Goal: Transaction & Acquisition: Book appointment/travel/reservation

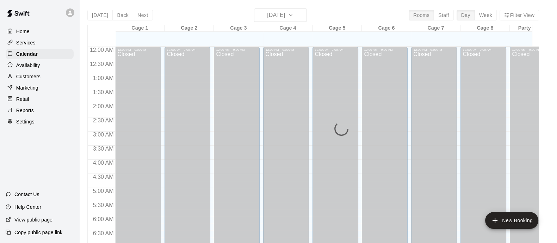
scroll to position [264, 0]
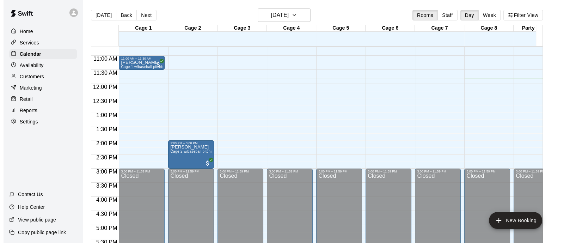
scroll to position [288, 0]
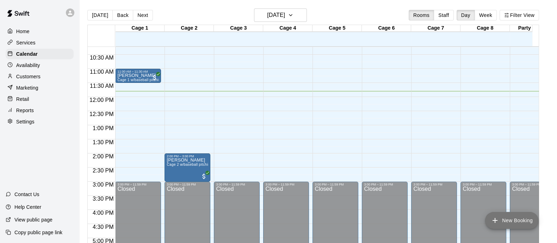
click at [505, 221] on button "New Booking" at bounding box center [511, 220] width 53 height 17
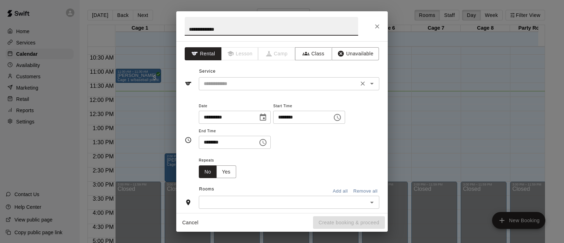
type input "**********"
click at [258, 81] on input "text" at bounding box center [278, 83] width 155 height 9
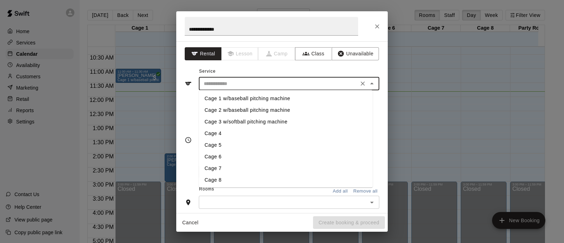
click at [260, 99] on li "Cage 1 w/baseball pitching machine" at bounding box center [286, 99] width 174 height 12
type input "**********"
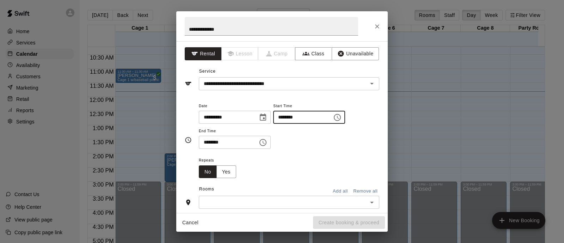
click at [290, 117] on input "********" at bounding box center [300, 117] width 54 height 13
click at [306, 118] on input "********" at bounding box center [300, 117] width 54 height 13
type input "********"
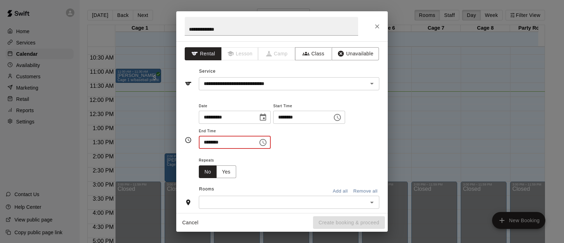
click at [204, 145] on input "********" at bounding box center [226, 142] width 54 height 13
click at [207, 143] on input "********" at bounding box center [226, 142] width 54 height 13
click at [223, 143] on input "********" at bounding box center [226, 142] width 54 height 13
click at [211, 142] on input "********" at bounding box center [226, 142] width 54 height 13
type input "********"
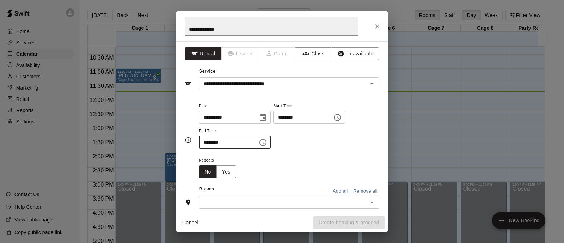
click at [251, 170] on div "Repeats No Yes" at bounding box center [289, 167] width 180 height 22
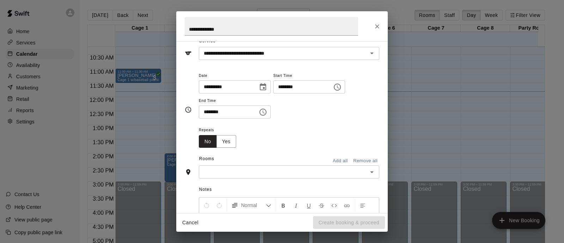
scroll to position [44, 0]
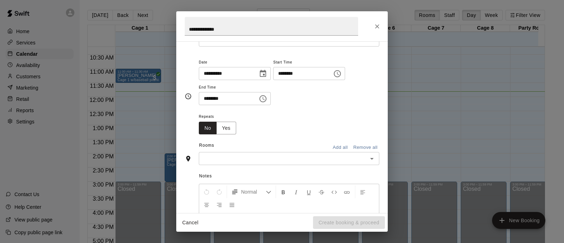
click at [238, 152] on div "​" at bounding box center [289, 158] width 180 height 13
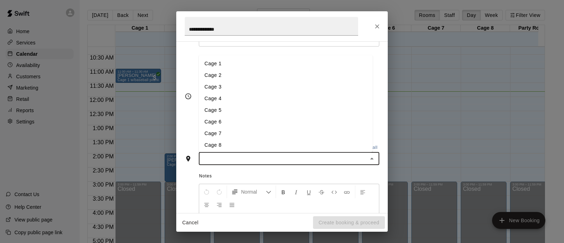
click at [209, 62] on li "Cage 1" at bounding box center [286, 64] width 174 height 12
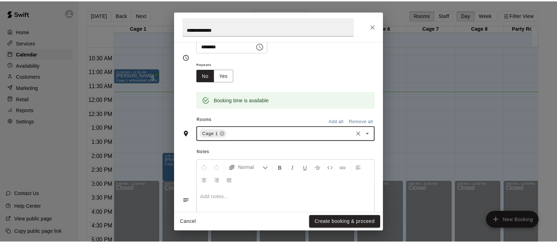
scroll to position [137, 0]
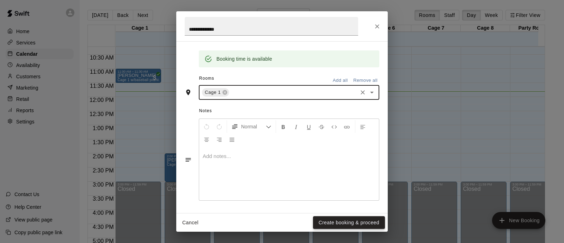
click at [343, 226] on button "Create booking & proceed" at bounding box center [349, 222] width 72 height 13
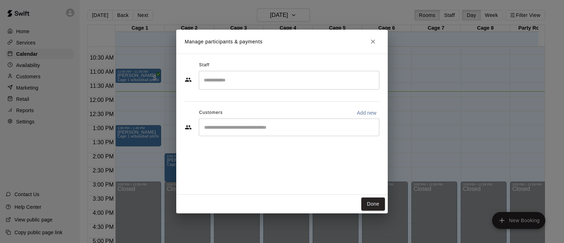
click at [273, 125] on input "Start typing to search customers..." at bounding box center [289, 127] width 174 height 7
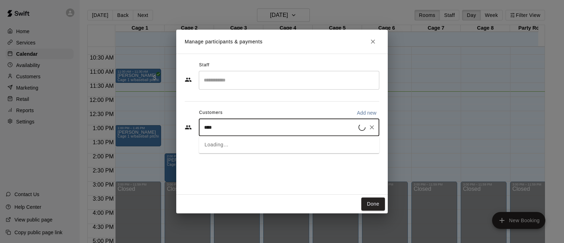
type input "*****"
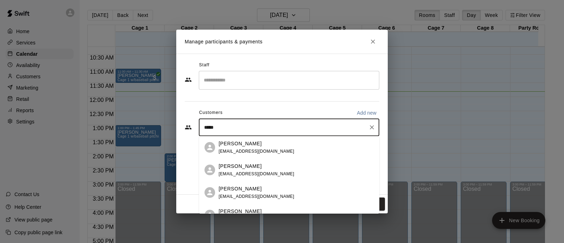
click at [271, 145] on div "[PERSON_NAME]" at bounding box center [256, 143] width 76 height 7
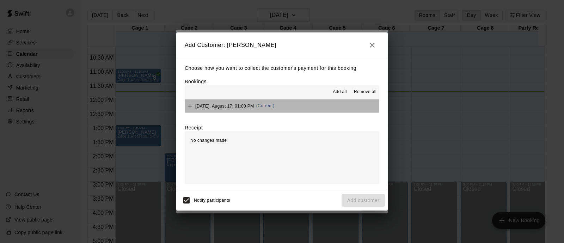
click at [292, 109] on button "Sunday, August 17: 01:00 PM (Current)" at bounding box center [282, 105] width 194 height 13
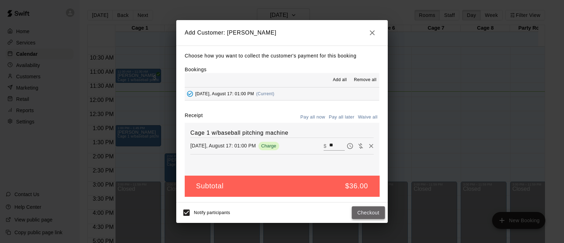
click at [364, 210] on button "Checkout" at bounding box center [368, 212] width 33 height 13
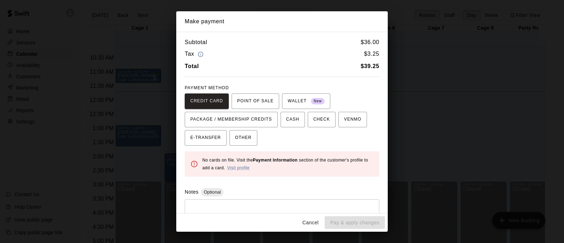
click at [316, 223] on button "Cancel" at bounding box center [310, 222] width 23 height 13
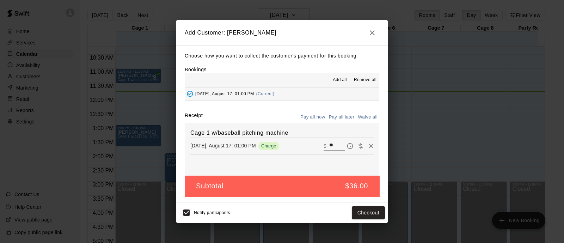
click at [343, 115] on button "Pay all later" at bounding box center [341, 117] width 29 height 11
click at [366, 215] on button "Add customer" at bounding box center [362, 212] width 43 height 13
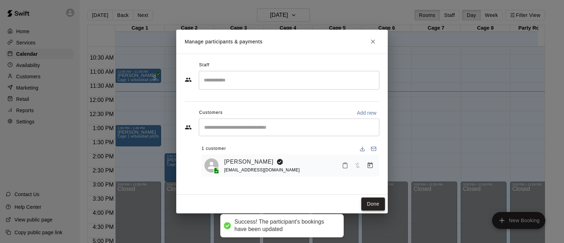
click at [367, 205] on button "Done" at bounding box center [373, 203] width 24 height 13
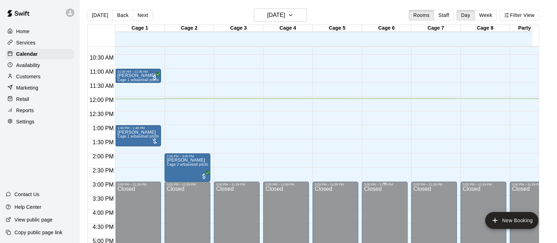
click at [22, 79] on p "Customers" at bounding box center [28, 76] width 24 height 7
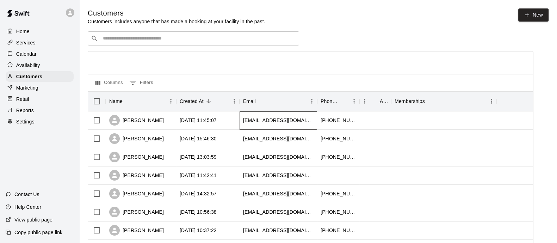
click at [309, 122] on div "brianjcharlton@gmail.com" at bounding box center [279, 120] width 78 height 18
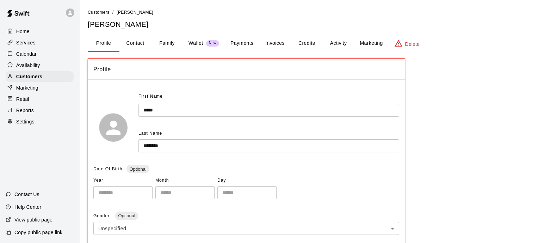
click at [242, 40] on button "Payments" at bounding box center [242, 43] width 34 height 17
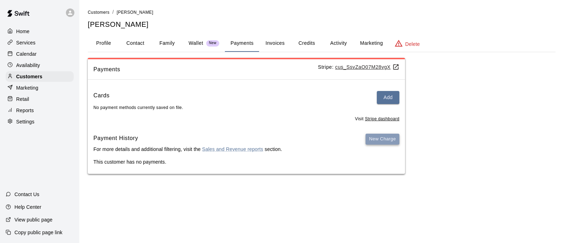
click at [387, 143] on button "New Charge" at bounding box center [382, 139] width 34 height 11
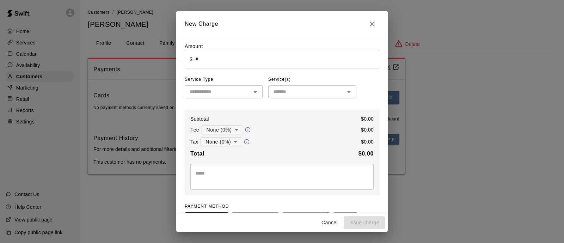
click at [292, 53] on input "*" at bounding box center [287, 59] width 184 height 19
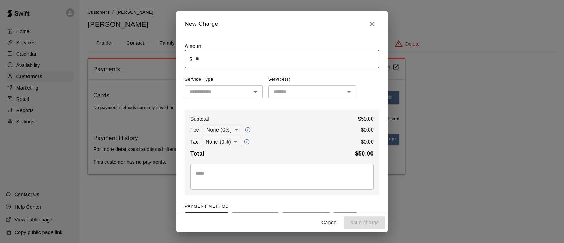
click at [218, 93] on input "text" at bounding box center [218, 91] width 62 height 9
type input "*****"
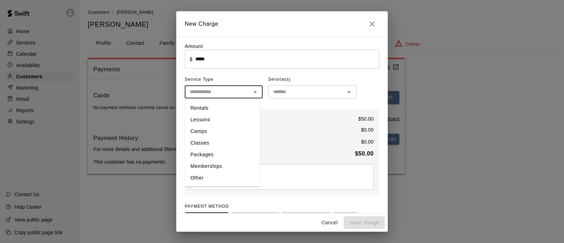
click at [210, 178] on li "Other" at bounding box center [222, 178] width 75 height 12
type input "*****"
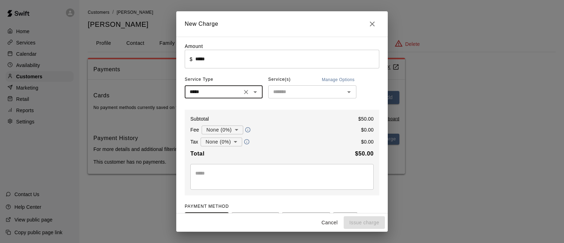
scroll to position [44, 0]
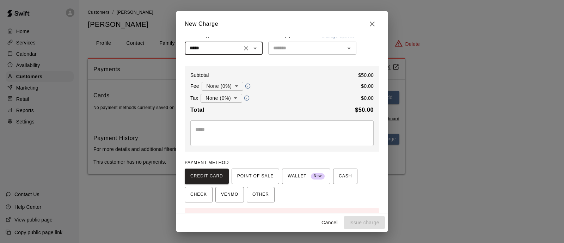
click at [211, 127] on textarea at bounding box center [281, 133] width 173 height 14
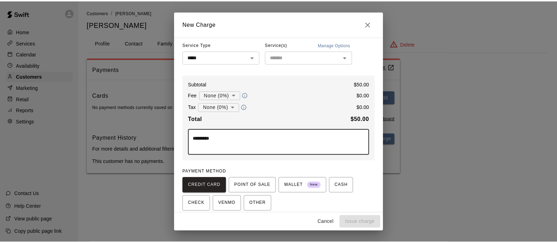
scroll to position [0, 0]
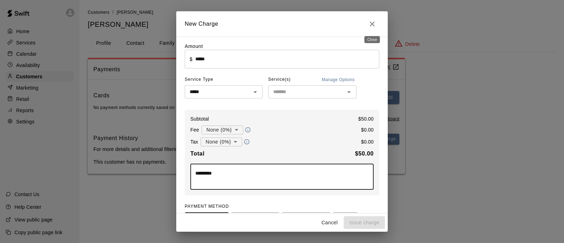
type textarea "*********"
click at [370, 24] on icon "Close" at bounding box center [372, 24] width 8 height 8
type input "*"
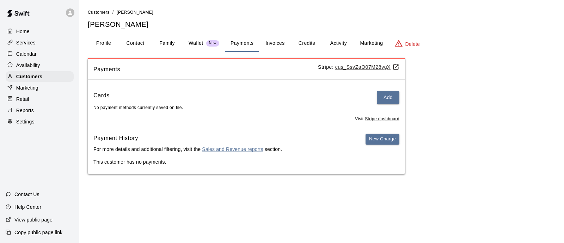
click at [18, 59] on div "Calendar" at bounding box center [40, 54] width 68 height 11
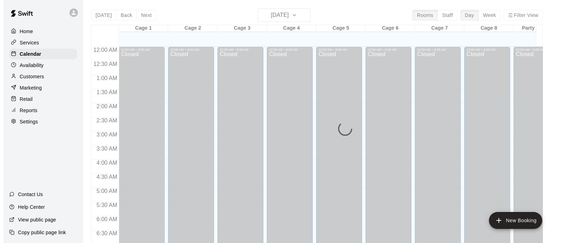
scroll to position [341, 0]
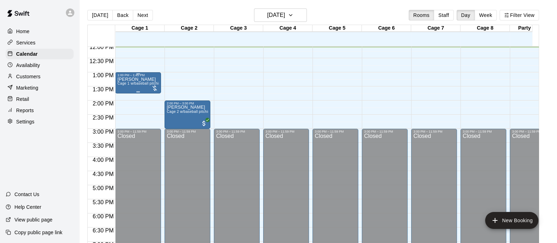
click at [151, 77] on div "1:00 PM – 1:45 PM" at bounding box center [138, 75] width 42 height 4
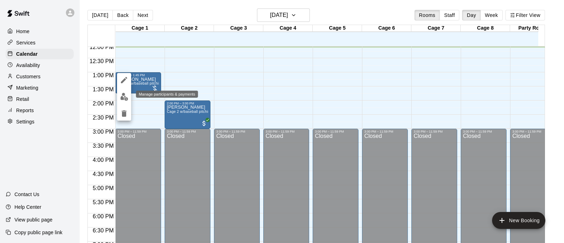
click at [128, 96] on img "edit" at bounding box center [124, 97] width 8 height 8
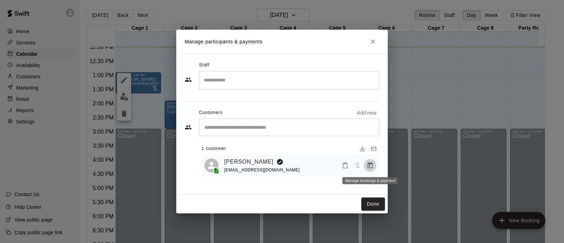
click at [368, 163] on icon "Manage bookings & payment" at bounding box center [369, 165] width 7 height 7
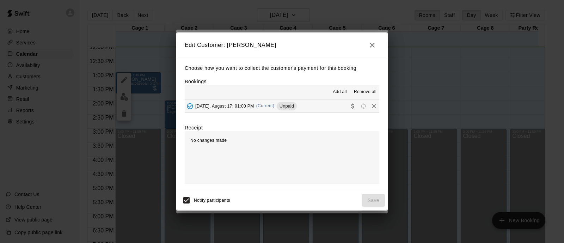
click at [332, 112] on button "Sunday, August 17: 01:00 PM (Current) Unpaid" at bounding box center [282, 105] width 194 height 13
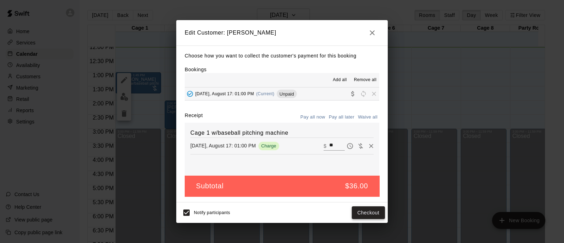
click at [371, 212] on button "Checkout" at bounding box center [368, 212] width 33 height 13
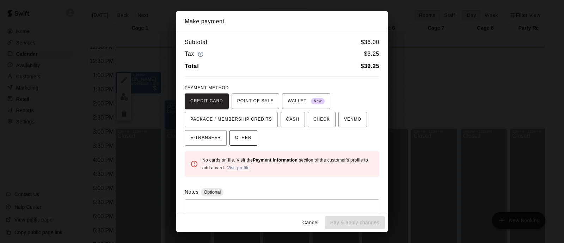
click at [246, 140] on span "OTHER" at bounding box center [243, 137] width 17 height 11
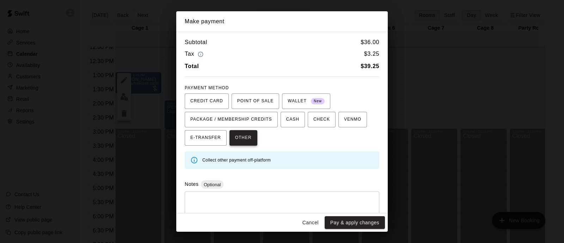
scroll to position [16, 0]
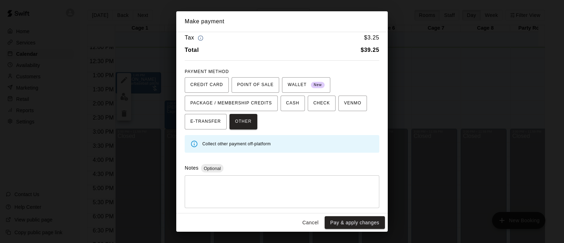
click at [246, 187] on textarea at bounding box center [282, 191] width 185 height 21
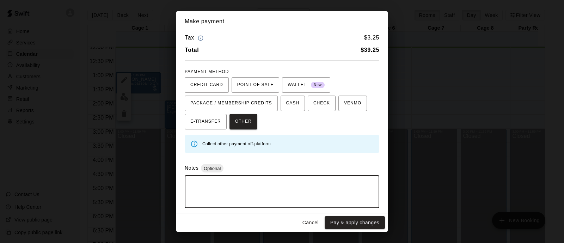
click at [315, 221] on button "Cancel" at bounding box center [310, 222] width 23 height 13
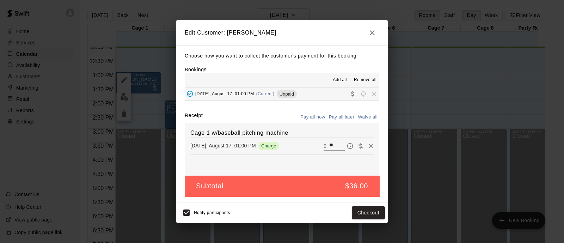
click at [372, 32] on icon "button" at bounding box center [372, 32] width 5 height 5
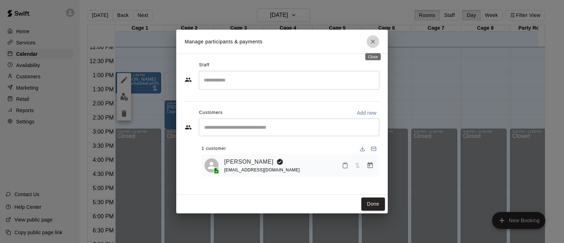
click at [374, 43] on icon "Close" at bounding box center [373, 41] width 4 height 4
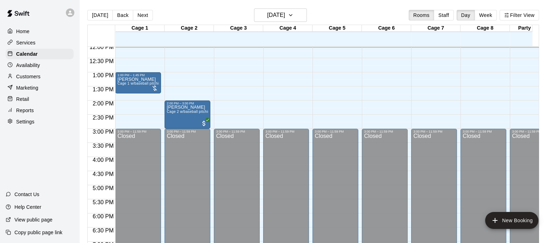
click at [28, 79] on p "Customers" at bounding box center [28, 76] width 24 height 7
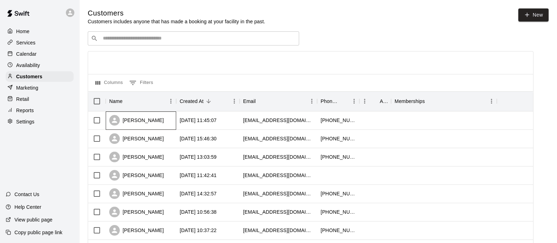
click at [166, 120] on div "[PERSON_NAME]" at bounding box center [141, 120] width 70 height 18
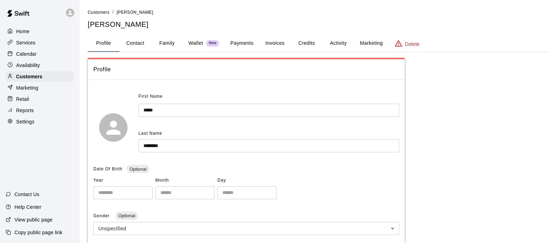
click at [249, 45] on button "Payments" at bounding box center [242, 43] width 34 height 17
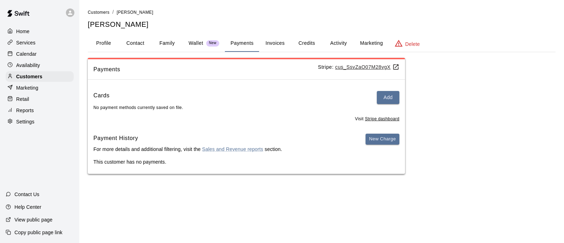
drag, startPoint x: 368, startPoint y: 138, endPoint x: 365, endPoint y: 145, distance: 7.9
click at [365, 145] on div "Payment History For more details and additional filtering, visit the Sales and …" at bounding box center [246, 146] width 306 height 25
click at [376, 138] on button "New Charge" at bounding box center [382, 139] width 34 height 11
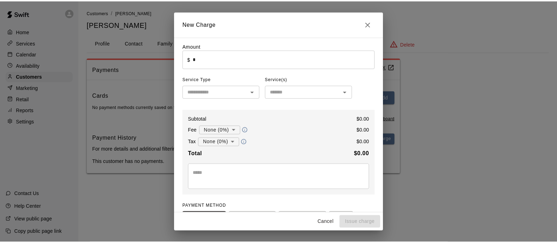
scroll to position [59, 0]
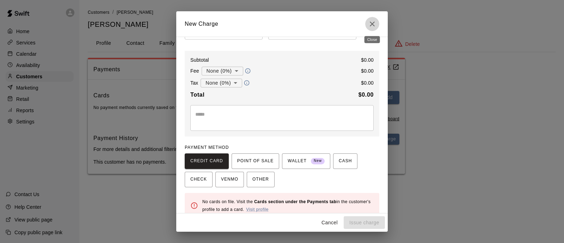
click at [370, 23] on icon "Close" at bounding box center [372, 24] width 8 height 8
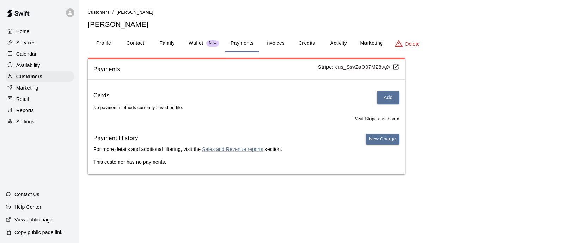
drag, startPoint x: 60, startPoint y: 50, endPoint x: 63, endPoint y: 49, distance: 3.8
click at [60, 50] on div "Calendar" at bounding box center [40, 54] width 68 height 11
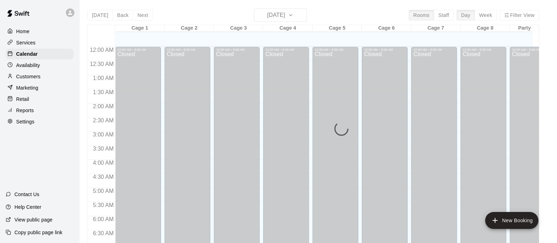
scroll to position [342, 0]
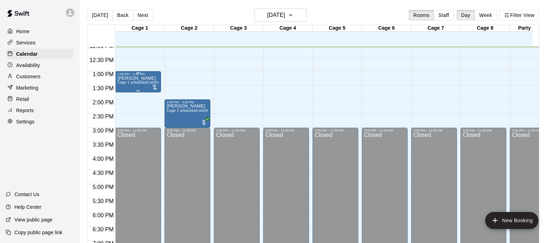
click at [151, 87] on div at bounding box center [154, 86] width 7 height 7
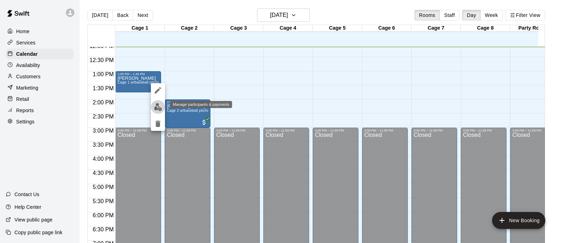
click at [158, 107] on img "edit" at bounding box center [158, 107] width 8 height 8
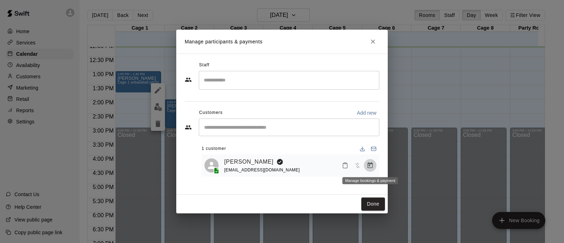
click at [367, 164] on icon "Manage bookings & payment" at bounding box center [369, 165] width 7 height 7
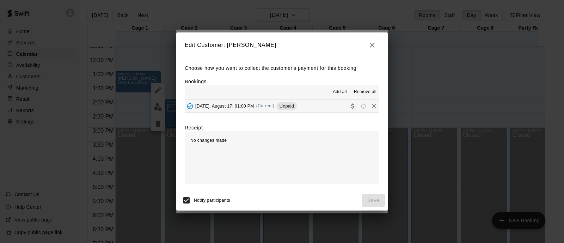
click at [240, 103] on div "Sunday, August 17: 01:00 PM (Current) Unpaid" at bounding box center [241, 106] width 112 height 11
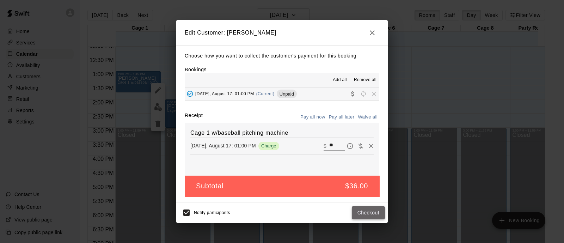
click at [378, 207] on button "Checkout" at bounding box center [368, 212] width 33 height 13
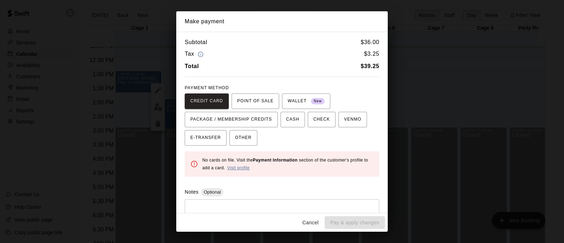
click at [236, 166] on link "Visit profile" at bounding box center [238, 167] width 23 height 5
click at [313, 224] on button "Cancel" at bounding box center [310, 222] width 23 height 13
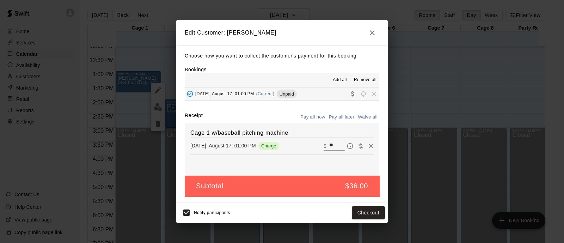
click at [368, 31] on icon "button" at bounding box center [372, 33] width 8 height 8
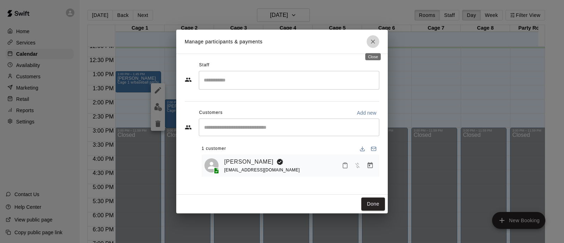
drag, startPoint x: 370, startPoint y: 38, endPoint x: 368, endPoint y: 52, distance: 13.9
click at [370, 39] on icon "Close" at bounding box center [372, 41] width 7 height 7
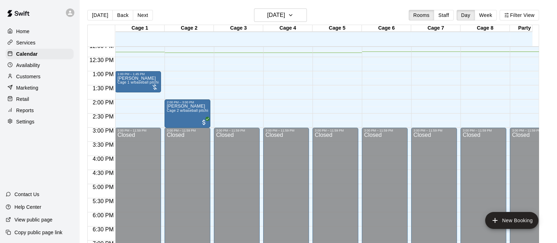
click at [359, 102] on div at bounding box center [337, 102] width 49 height 7
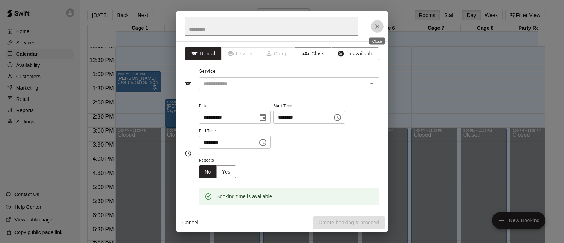
click at [376, 23] on icon "Close" at bounding box center [376, 26] width 7 height 7
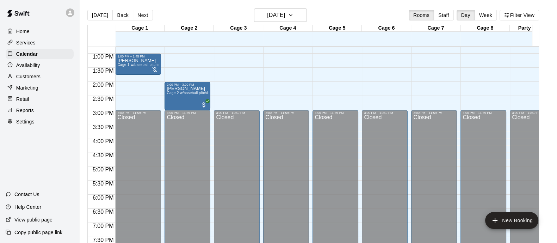
scroll to position [362, 0]
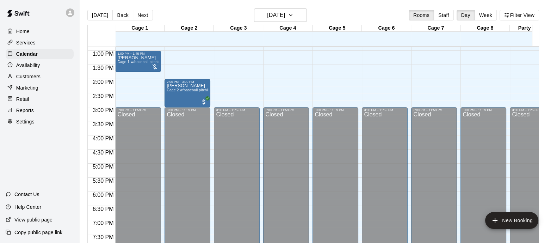
click at [492, 89] on div "12:00 AM – 9:00 AM Closed 3:00 PM – 11:59 PM Closed" at bounding box center [483, 22] width 46 height 676
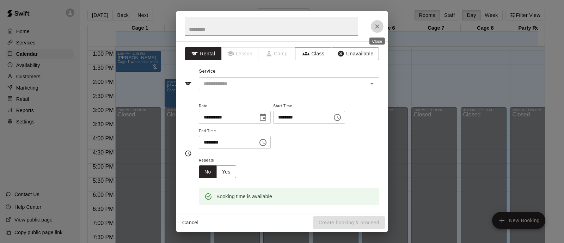
click at [376, 24] on icon "Close" at bounding box center [376, 26] width 7 height 7
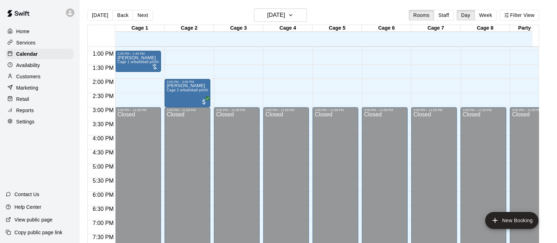
click at [376, 25] on div "Cage 1 17 Sun Cage 2 17 Sun Cage 3 17 Sun Cage 4 17 Sun Cage 5 17 Sun Cage 6 17…" at bounding box center [313, 138] width 452 height 227
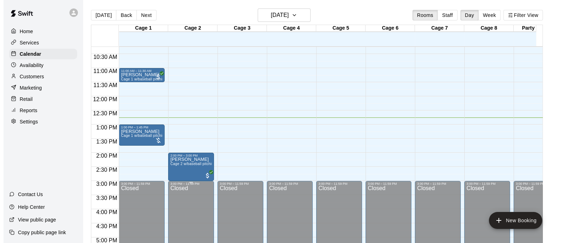
scroll to position [289, 0]
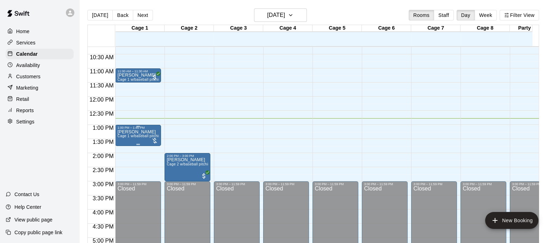
drag, startPoint x: 155, startPoint y: 129, endPoint x: 155, endPoint y: 138, distance: 8.5
click at [155, 138] on div "1:00 PM – 1:45 PM Brian Charlton Cage 1 w/baseball pitching machine" at bounding box center [138, 135] width 42 height 19
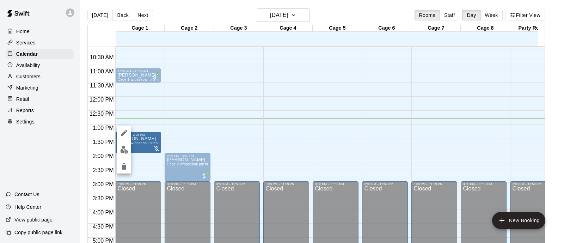
click at [156, 140] on div at bounding box center [282, 121] width 564 height 243
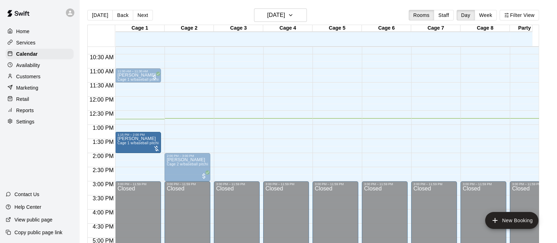
click at [155, 148] on div at bounding box center [156, 148] width 7 height 7
drag, startPoint x: 148, startPoint y: 133, endPoint x: 151, endPoint y: 131, distance: 4.3
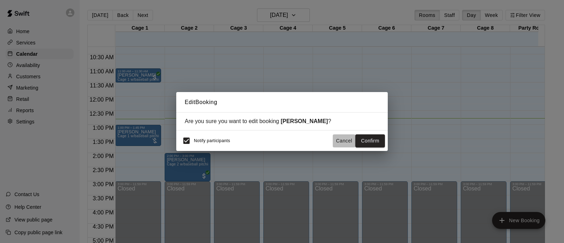
click at [347, 141] on button "Cancel" at bounding box center [344, 140] width 23 height 13
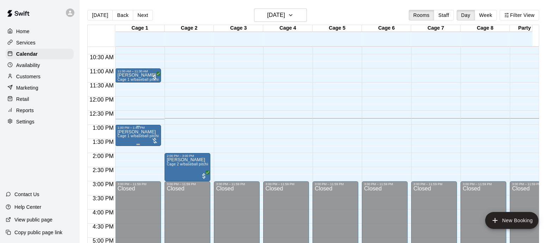
click at [157, 140] on div at bounding box center [154, 140] width 7 height 7
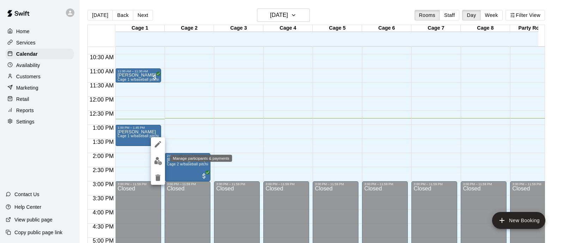
click at [159, 160] on img "edit" at bounding box center [158, 161] width 8 height 8
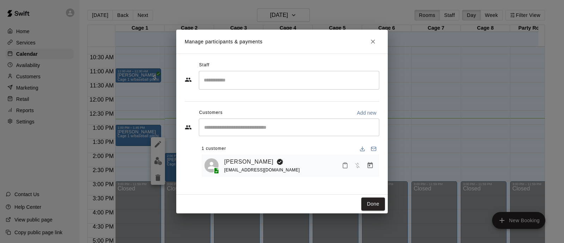
click at [369, 163] on icon "Manage bookings & payment" at bounding box center [369, 165] width 5 height 6
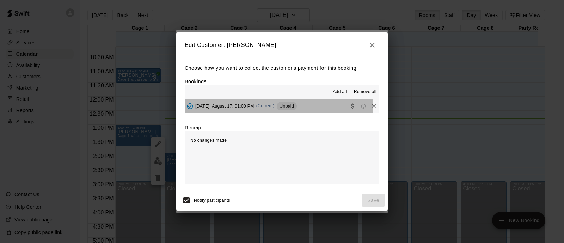
click at [238, 104] on span "Sunday, August 17: 01:00 PM" at bounding box center [224, 105] width 59 height 5
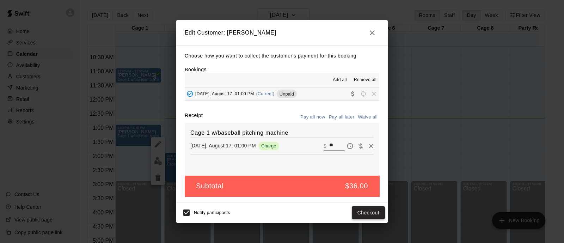
click at [365, 212] on button "Checkout" at bounding box center [368, 212] width 33 height 13
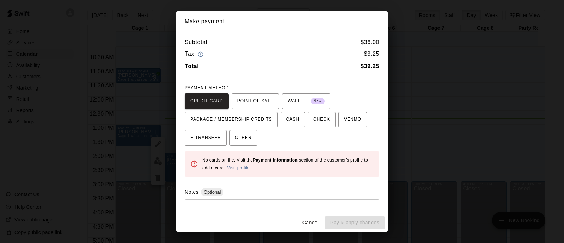
click at [245, 165] on link "Visit profile" at bounding box center [238, 167] width 23 height 5
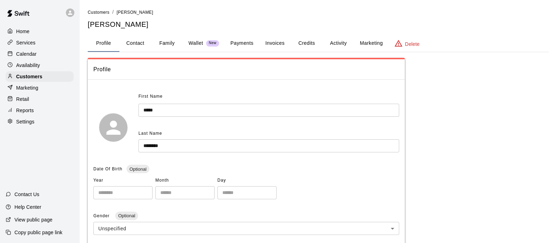
click at [245, 41] on button "Payments" at bounding box center [242, 43] width 34 height 17
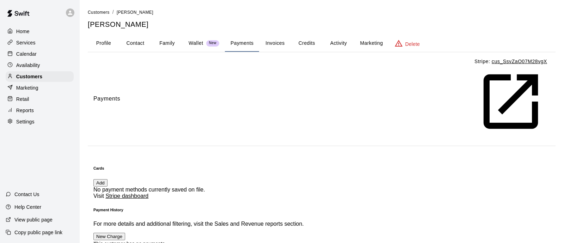
click at [107, 179] on button "Add" at bounding box center [100, 182] width 14 height 7
click at [35, 50] on div "Calendar" at bounding box center [40, 54] width 68 height 11
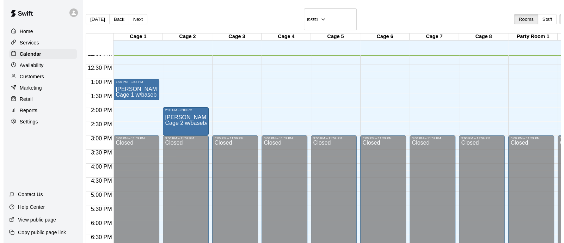
scroll to position [299, 0]
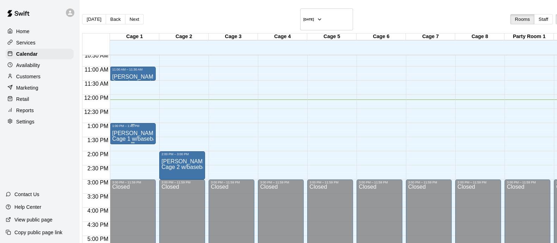
click at [149, 136] on span "Cage 1 w/baseball pitching machine" at bounding box center [157, 139] width 90 height 6
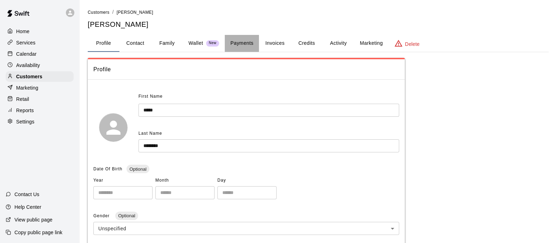
click at [238, 38] on button "Payments" at bounding box center [242, 43] width 34 height 17
click at [238, 43] on button "Payments" at bounding box center [242, 43] width 34 height 17
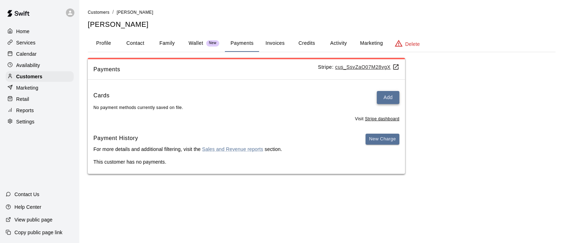
click at [388, 93] on button "Add" at bounding box center [388, 97] width 23 height 13
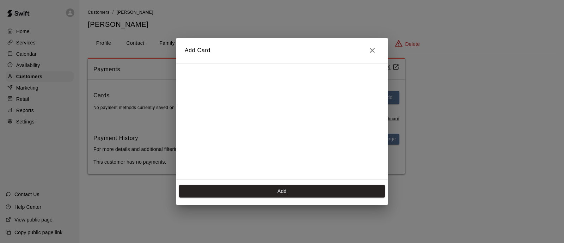
scroll to position [120, 0]
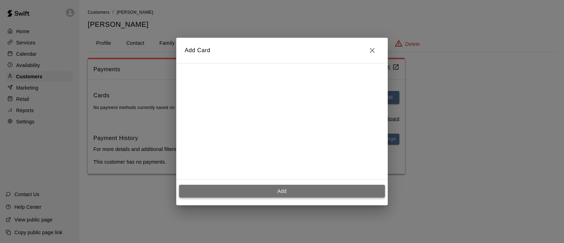
click at [312, 186] on button "Add" at bounding box center [282, 191] width 206 height 13
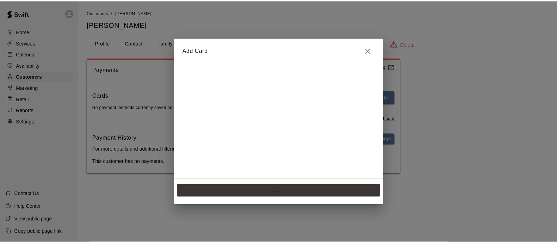
scroll to position [0, 0]
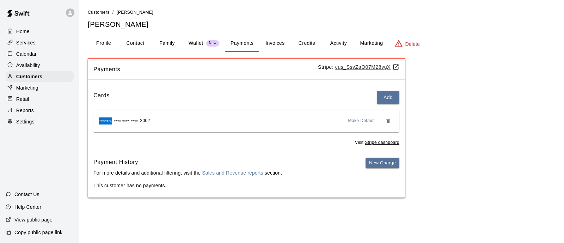
click at [39, 54] on div "Calendar" at bounding box center [40, 54] width 68 height 11
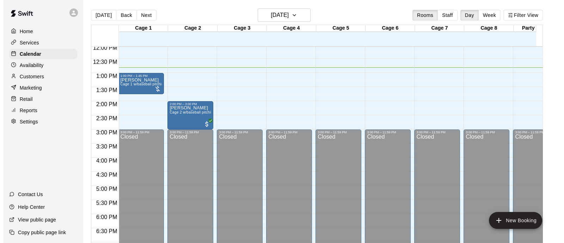
scroll to position [0, 1]
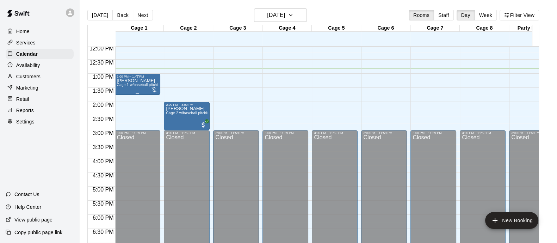
click at [155, 87] on div at bounding box center [153, 89] width 7 height 7
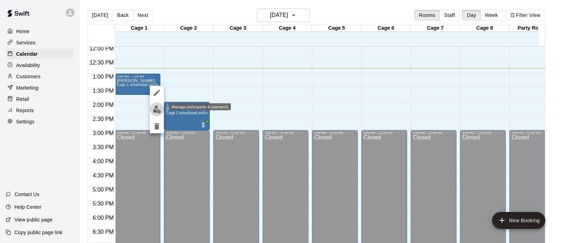
click at [158, 109] on img "edit" at bounding box center [157, 109] width 8 height 8
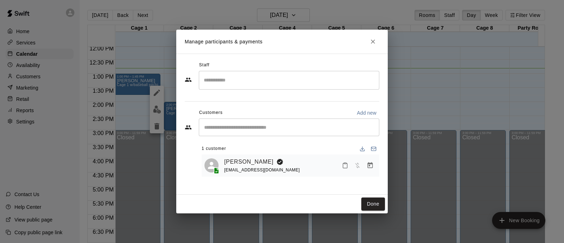
click at [362, 168] on body "Home Services Calendar Availability Customers Marketing Retail Reports Settings…" at bounding box center [282, 127] width 564 height 254
click at [367, 167] on icon "Manage bookings & payment" at bounding box center [369, 165] width 5 height 6
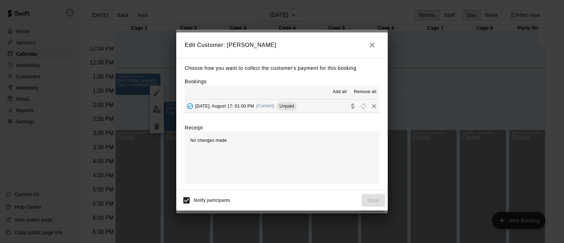
click at [256, 106] on span "(Current)" at bounding box center [265, 105] width 18 height 5
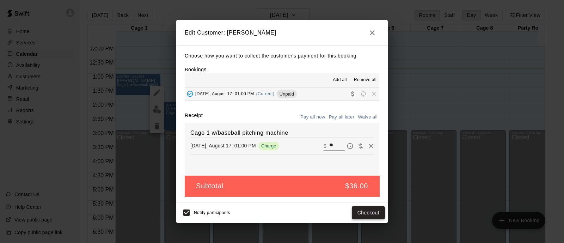
click at [367, 210] on button "Checkout" at bounding box center [368, 212] width 33 height 13
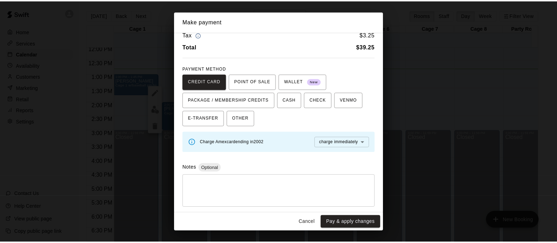
scroll to position [19, 0]
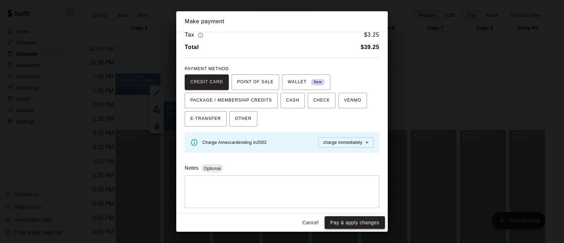
click at [359, 218] on button "Pay & apply changes" at bounding box center [354, 222] width 60 height 13
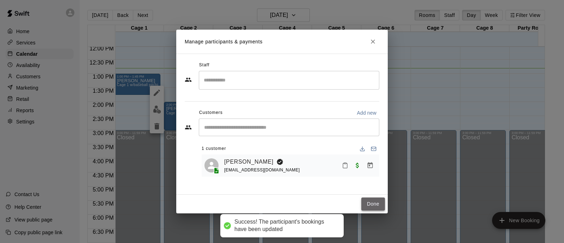
click at [370, 204] on button "Done" at bounding box center [373, 203] width 24 height 13
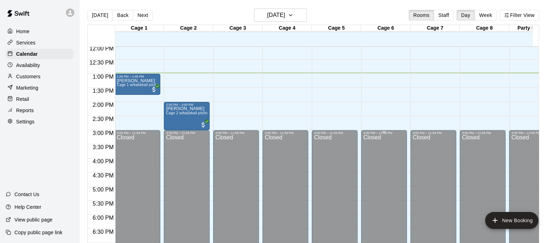
click at [451, 13] on button "Staff" at bounding box center [444, 15] width 20 height 11
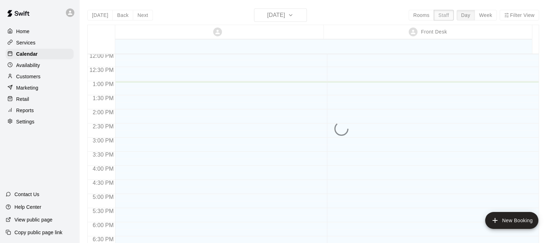
scroll to position [340, 0]
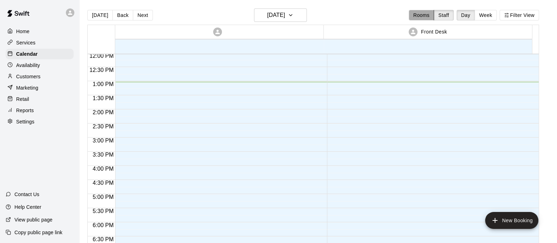
click at [426, 14] on button "Rooms" at bounding box center [421, 15] width 25 height 11
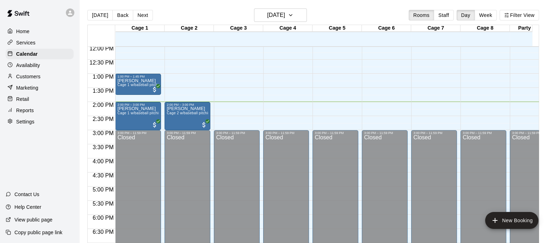
click at [38, 99] on div "Retail" at bounding box center [40, 99] width 68 height 11
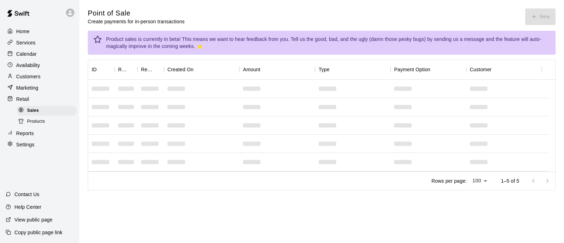
click at [347, 52] on div "Product sales is currently in beta! This means we want to hear feedback from yo…" at bounding box center [328, 43] width 444 height 20
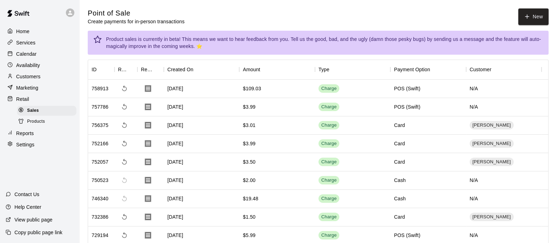
click at [24, 54] on p "Calendar" at bounding box center [26, 53] width 20 height 7
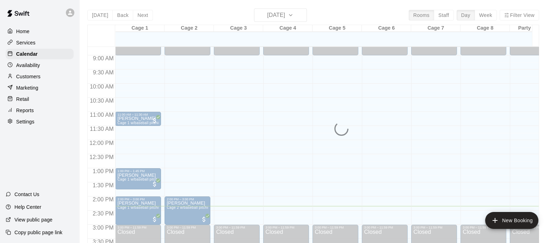
scroll to position [240, 0]
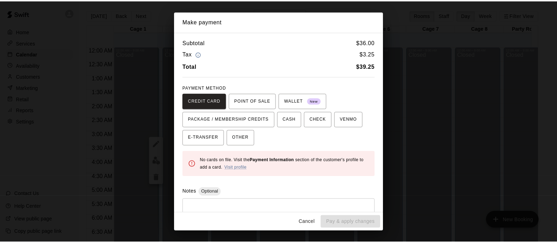
scroll to position [289, 0]
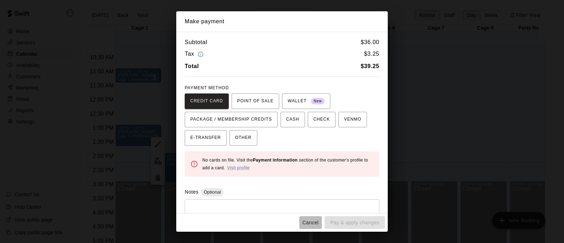
click at [312, 222] on button "Cancel" at bounding box center [310, 222] width 23 height 13
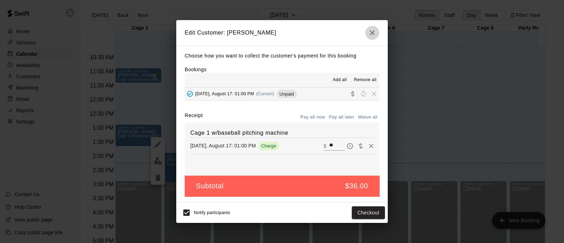
click at [374, 31] on icon "button" at bounding box center [372, 33] width 8 height 8
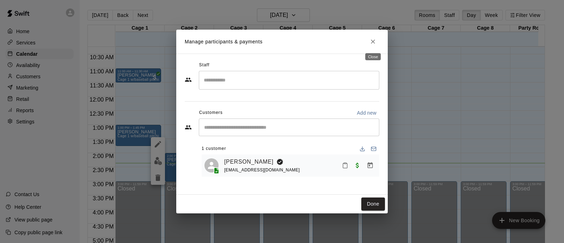
click at [371, 40] on icon "Close" at bounding box center [373, 41] width 4 height 4
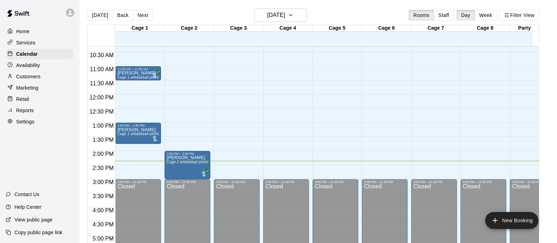
scroll to position [290, 0]
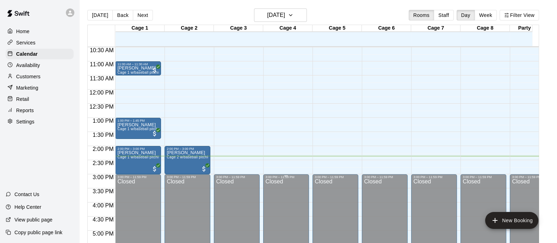
scroll to position [292, 0]
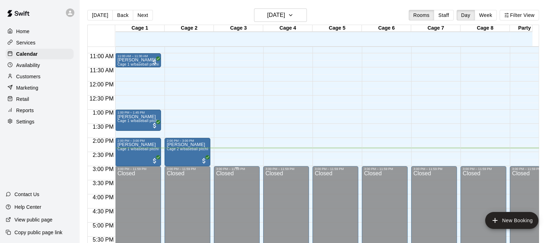
scroll to position [312, 0]
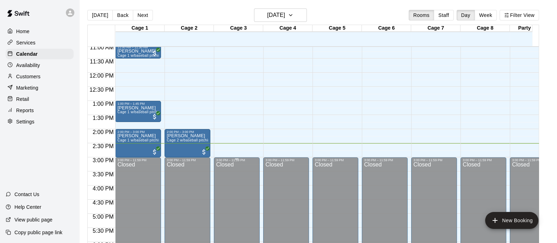
click at [258, 129] on div "12:00 AM – 9:00 AM Closed 3:00 PM – 11:59 PM Closed" at bounding box center [237, 72] width 46 height 676
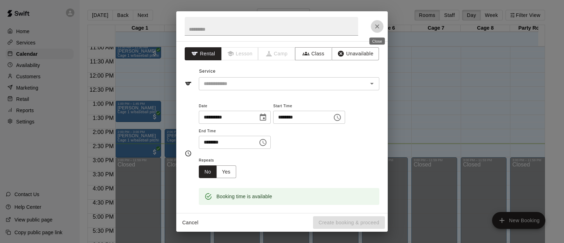
click at [376, 26] on icon "Close" at bounding box center [377, 26] width 4 height 4
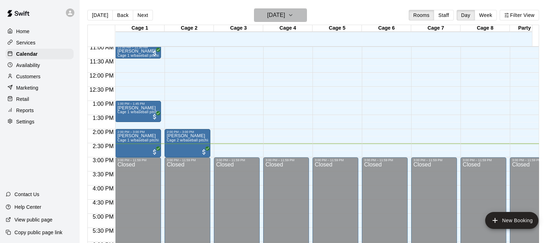
click at [293, 13] on icon "button" at bounding box center [291, 15] width 6 height 8
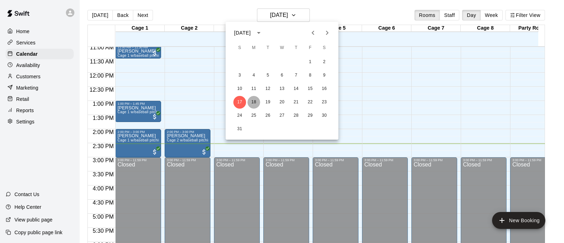
click at [255, 102] on button "18" at bounding box center [253, 102] width 13 height 13
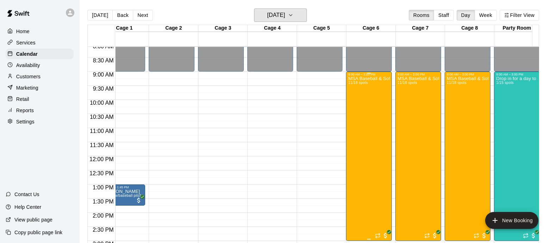
scroll to position [0, 16]
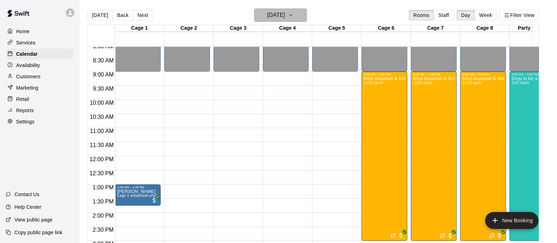
click at [285, 13] on h6 "[DATE]" at bounding box center [276, 15] width 18 height 10
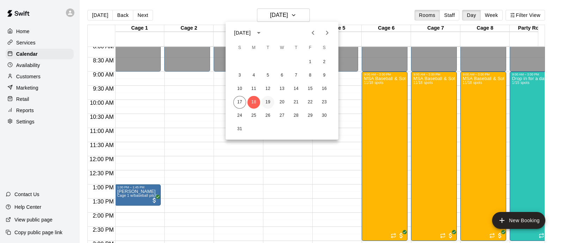
click at [266, 99] on button "19" at bounding box center [267, 102] width 13 height 13
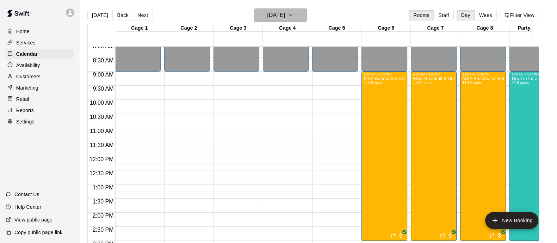
click at [293, 12] on icon "button" at bounding box center [291, 15] width 6 height 8
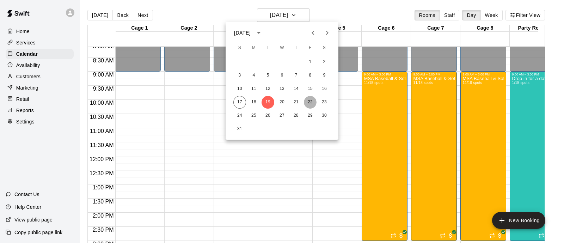
click at [312, 101] on button "22" at bounding box center [310, 102] width 13 height 13
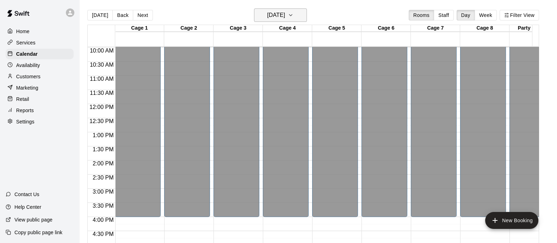
click at [293, 14] on icon "button" at bounding box center [291, 15] width 6 height 8
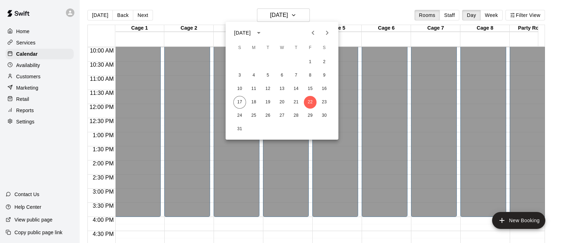
click at [245, 96] on div "17 18 19 20 21 22 23" at bounding box center [281, 102] width 113 height 13
click at [240, 98] on button "17" at bounding box center [239, 102] width 13 height 13
